Goal: Task Accomplishment & Management: Use online tool/utility

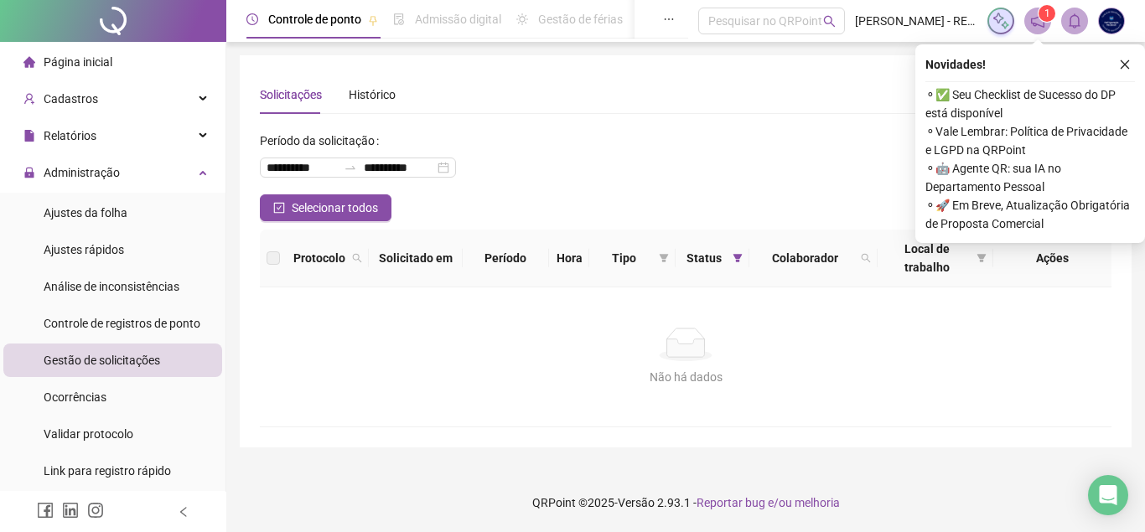
click at [142, 369] on div "Gestão de solicitações" at bounding box center [102, 361] width 116 height 34
click at [114, 221] on div "Ajustes da folha" at bounding box center [86, 213] width 84 height 34
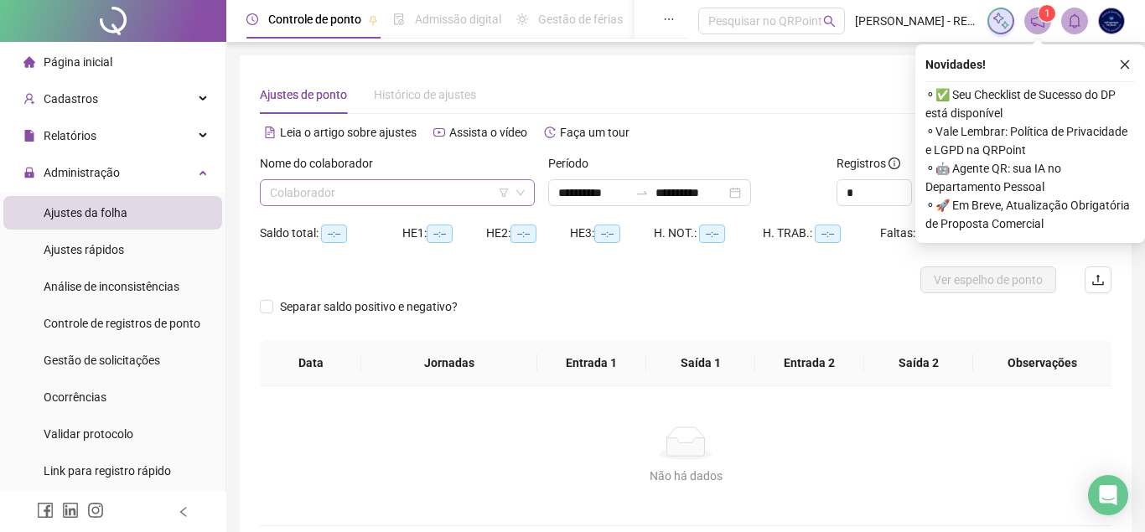
click at [344, 189] on input "search" at bounding box center [390, 192] width 240 height 25
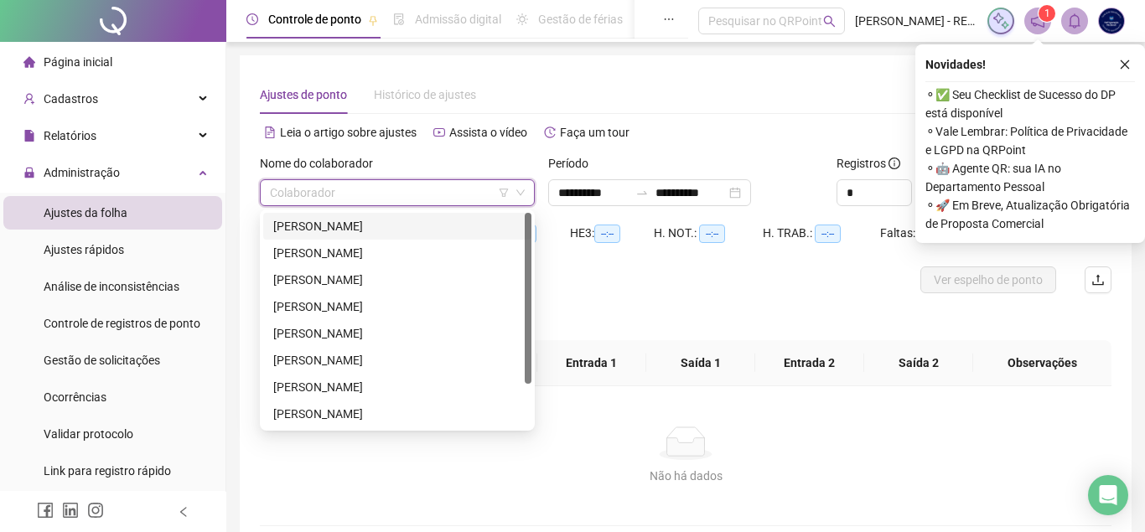
click at [336, 222] on div "[PERSON_NAME]" at bounding box center [397, 226] width 248 height 18
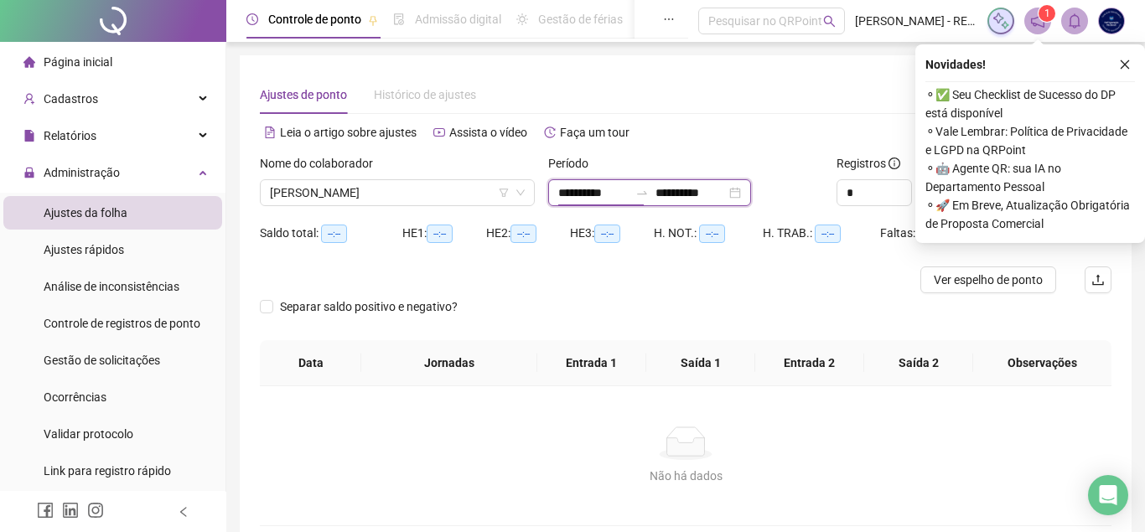
click at [572, 194] on input "**********" at bounding box center [593, 193] width 70 height 18
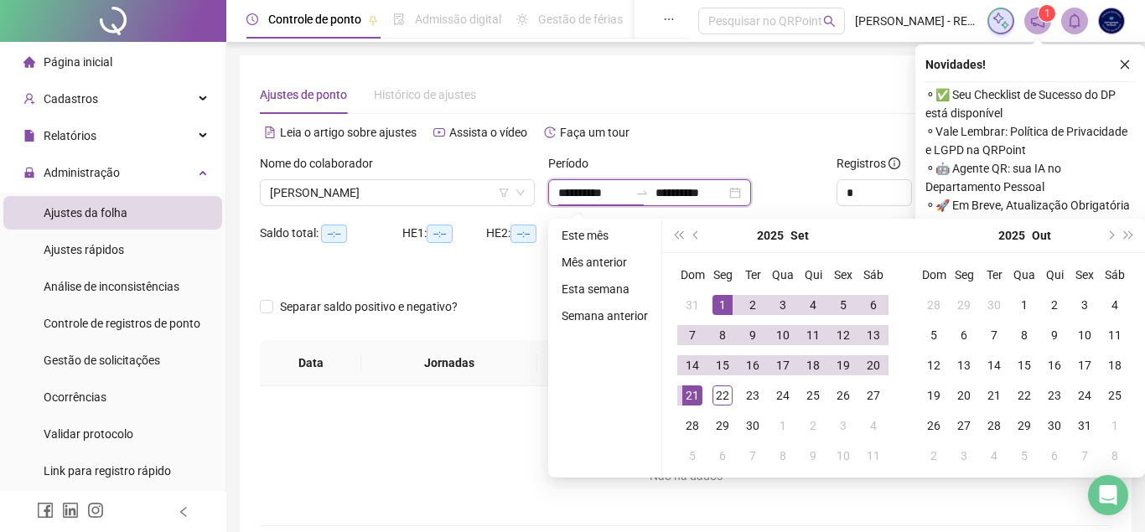
type input "**********"
click at [727, 299] on div "1" at bounding box center [722, 305] width 20 height 20
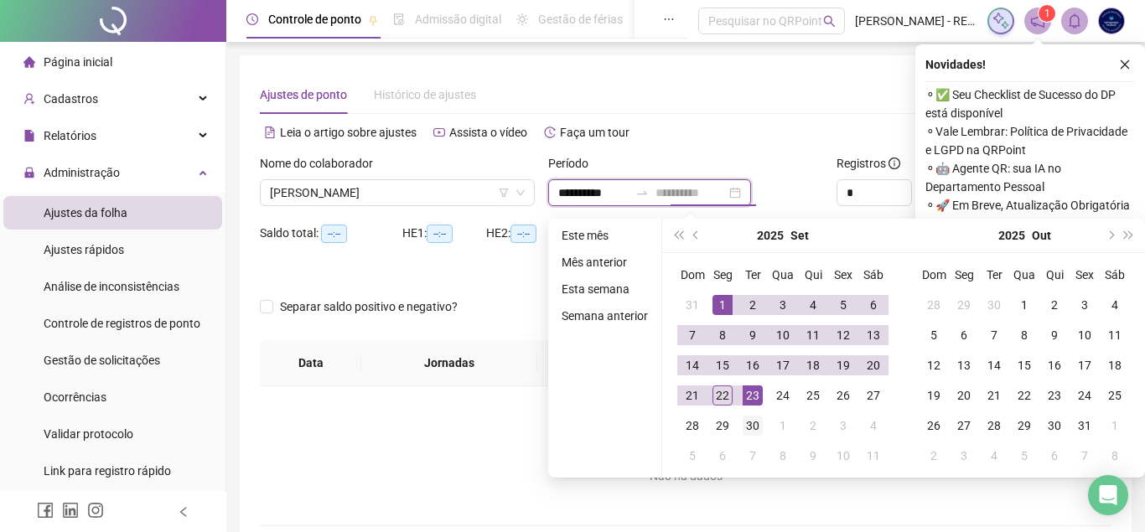
type input "**********"
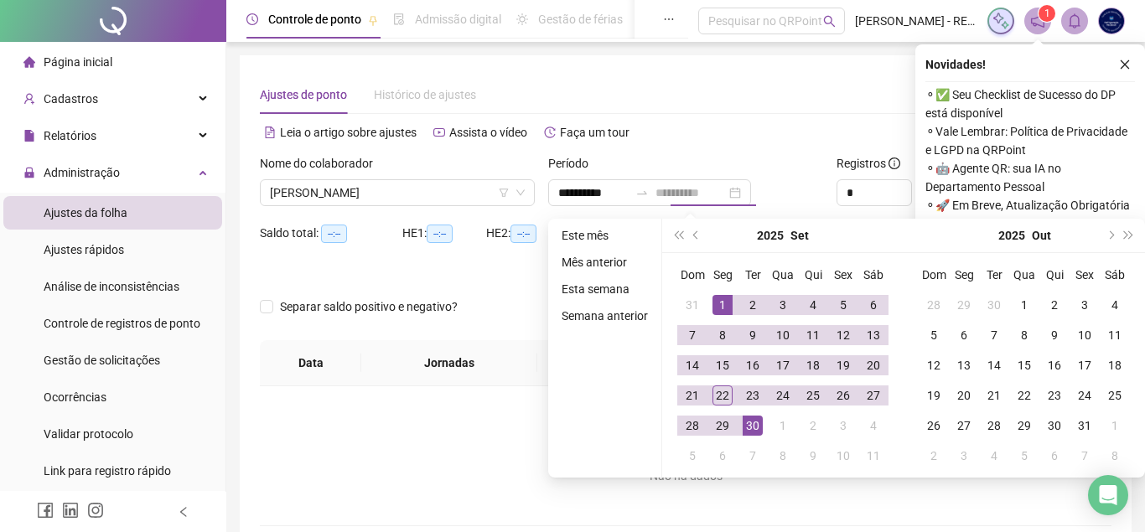
click at [764, 425] on td "30" at bounding box center [753, 426] width 30 height 30
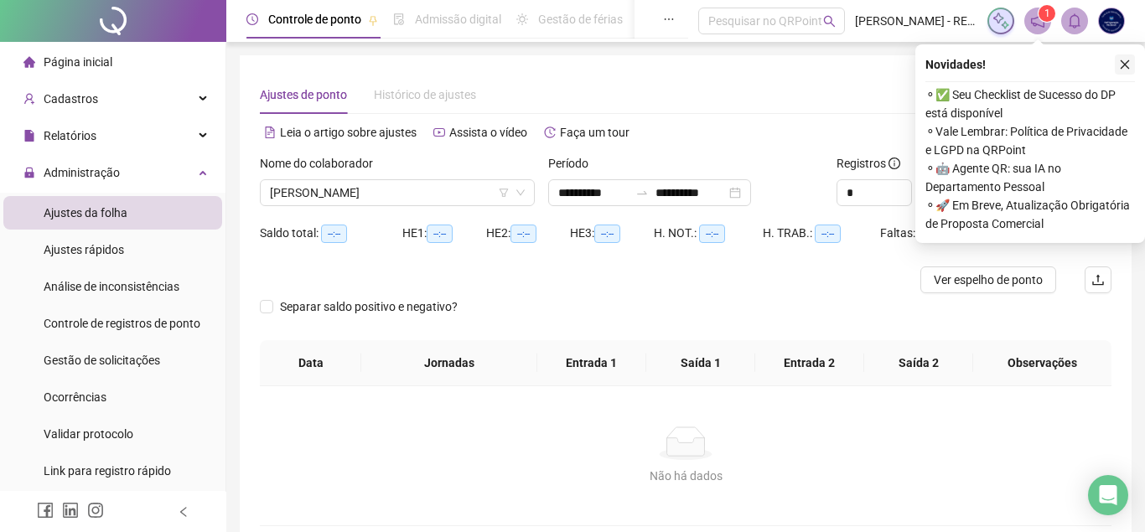
click at [1129, 69] on icon "close" at bounding box center [1125, 65] width 12 height 12
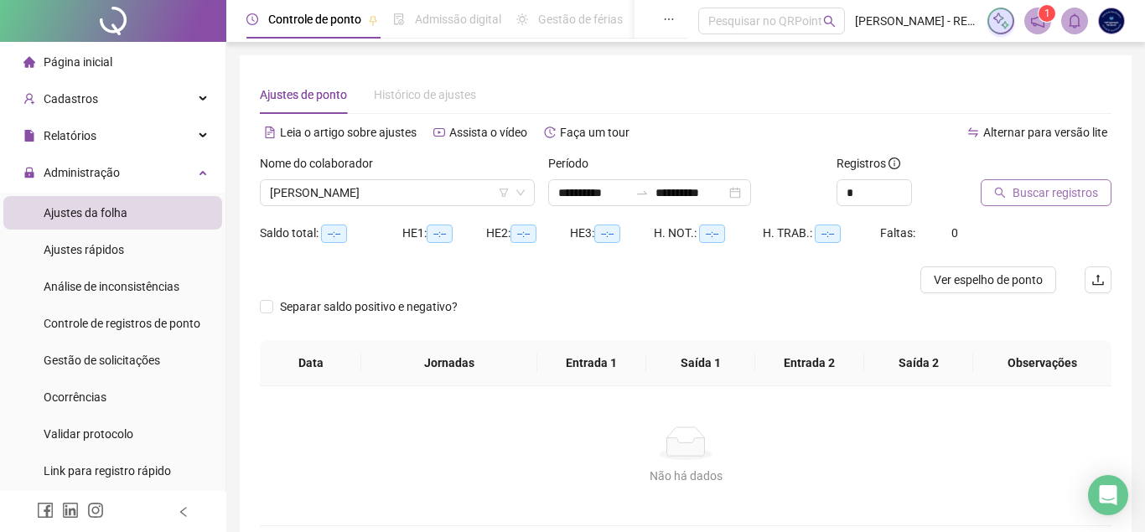
click at [1077, 192] on span "Buscar registros" at bounding box center [1054, 193] width 85 height 18
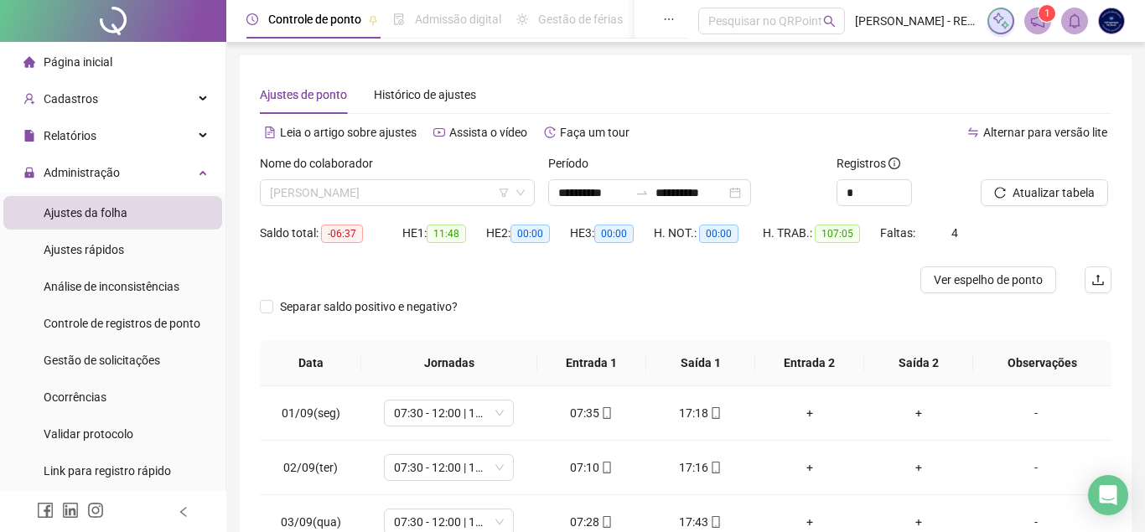
click at [349, 196] on span "[PERSON_NAME]" at bounding box center [397, 192] width 255 height 25
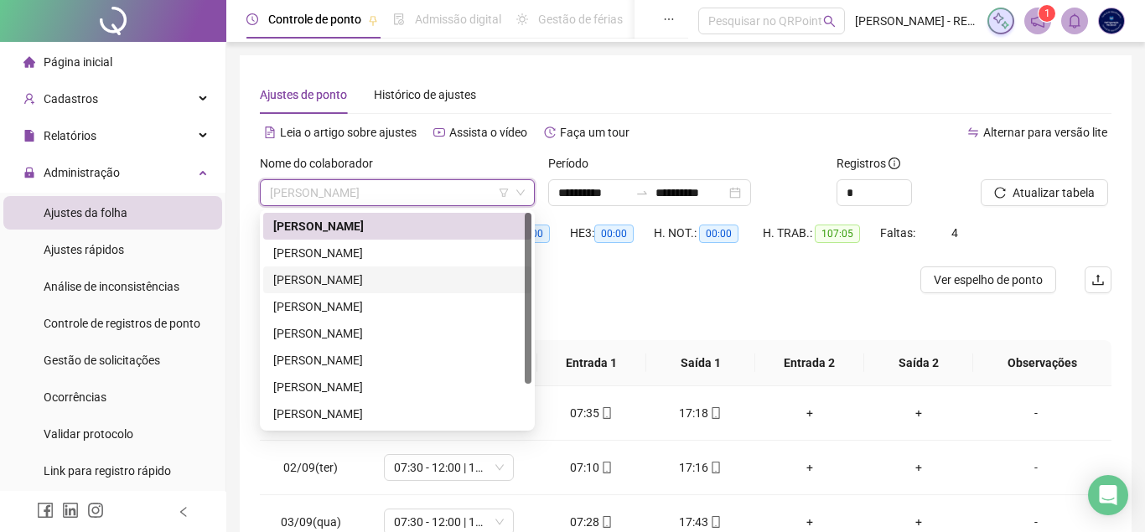
click at [365, 272] on div "[PERSON_NAME]" at bounding box center [397, 280] width 248 height 18
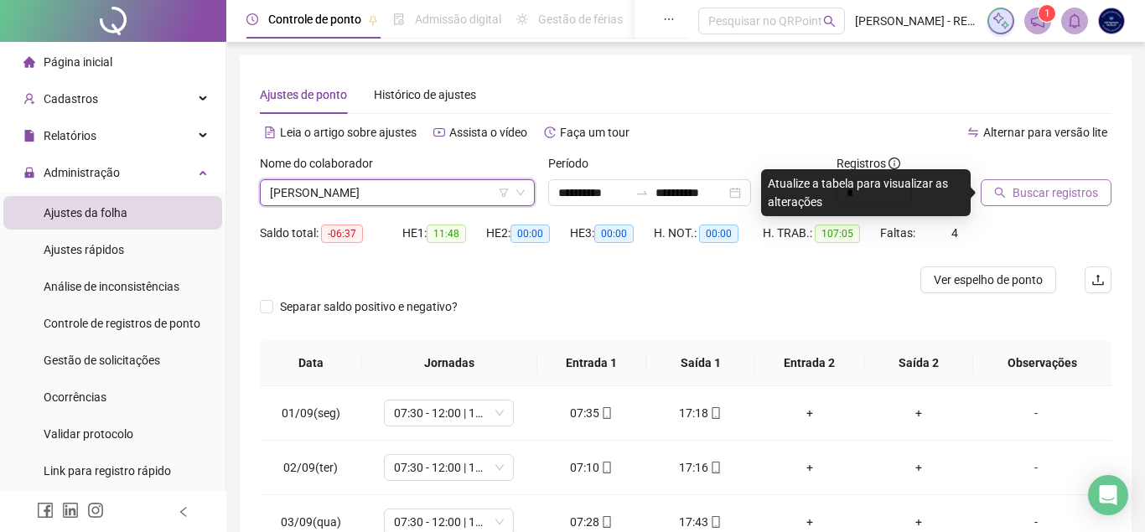
click at [1049, 183] on button "Buscar registros" at bounding box center [1046, 192] width 131 height 27
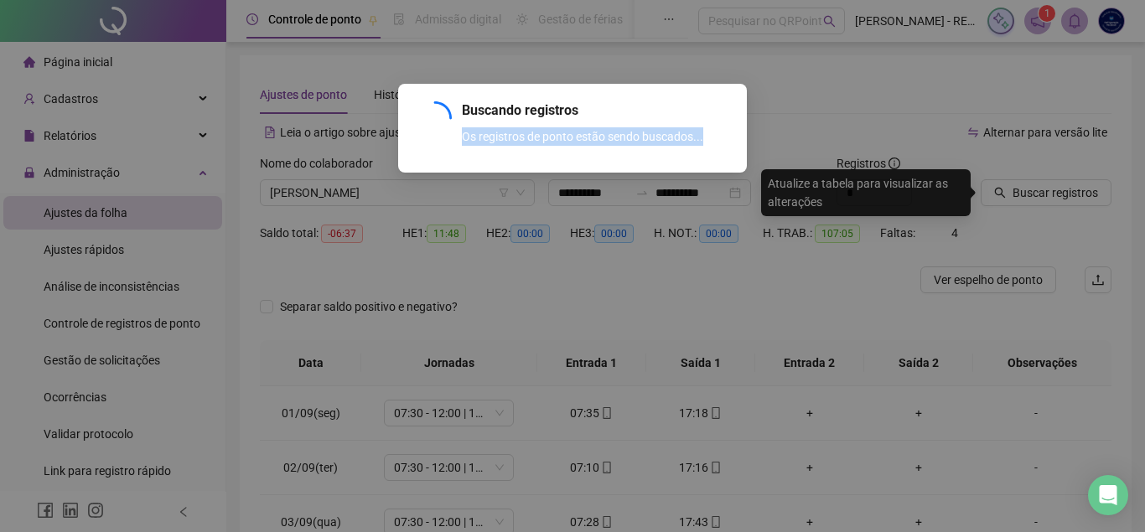
drag, startPoint x: 1144, startPoint y: 87, endPoint x: 1144, endPoint y: 142, distance: 54.5
click at [1144, 142] on div "Buscando registros Os registros de ponto estão sendo buscados... OK" at bounding box center [572, 266] width 1145 height 532
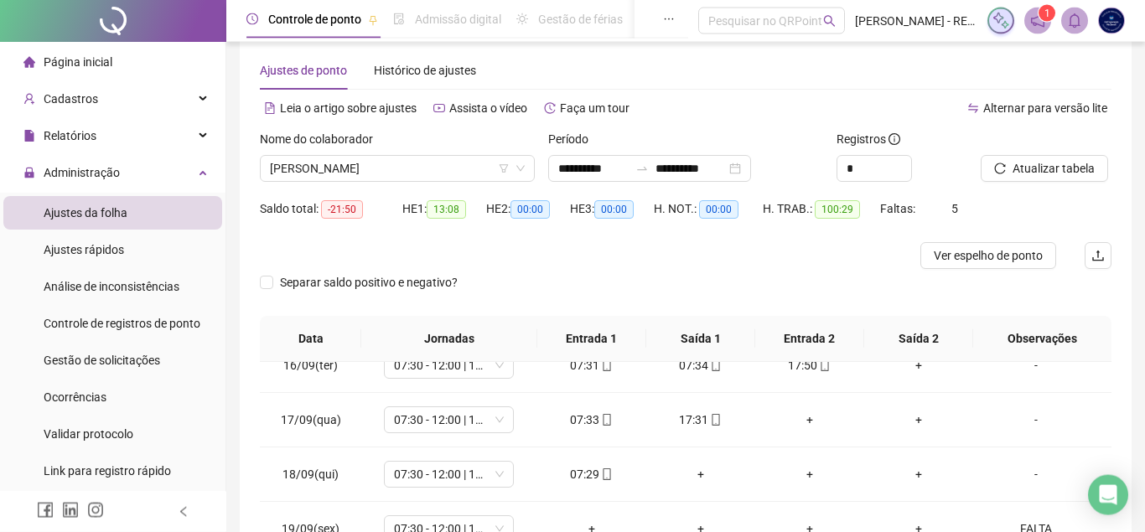
scroll to position [22, 0]
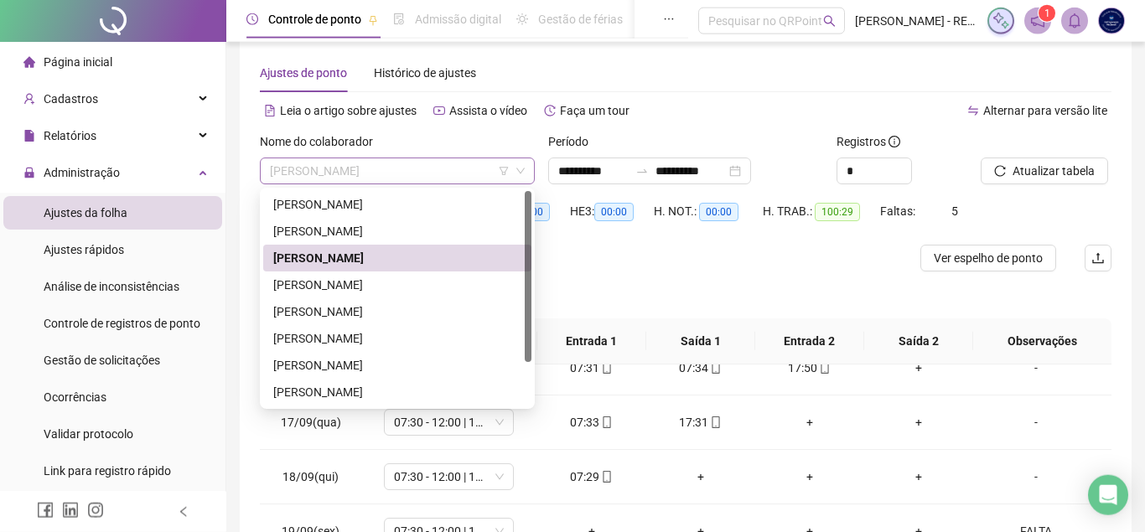
click at [355, 167] on span "[PERSON_NAME]" at bounding box center [397, 170] width 255 height 25
click at [349, 211] on div "[PERSON_NAME]" at bounding box center [397, 204] width 248 height 18
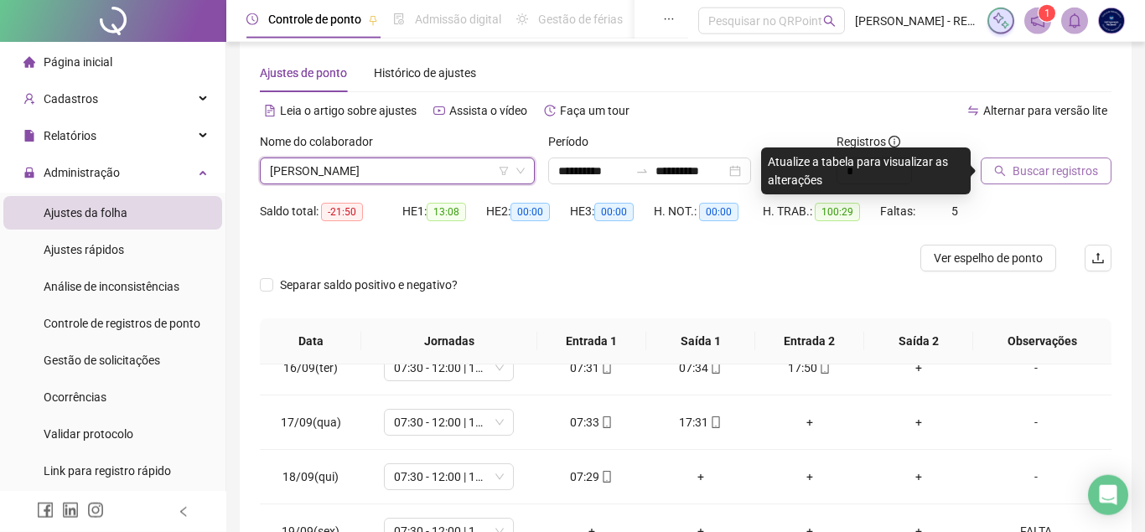
click at [1048, 167] on span "Buscar registros" at bounding box center [1054, 171] width 85 height 18
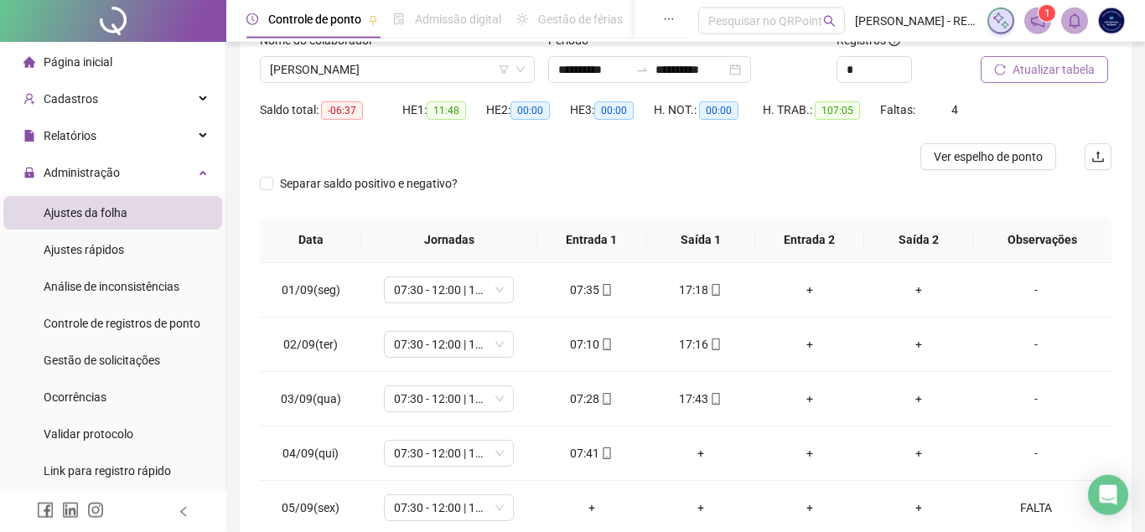
scroll to position [0, 0]
